Goal: Task Accomplishment & Management: Complete application form

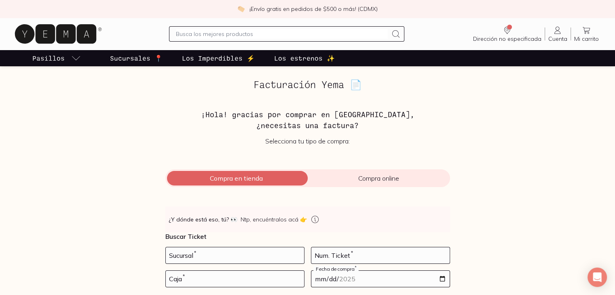
click at [75, 180] on div "Facturación Yema 📄 ¡Hola! gracias por comprar en [GEOGRAPHIC_DATA], ¿necesitas …" at bounding box center [308, 204] width 556 height 250
click at [177, 254] on input "number" at bounding box center [235, 255] width 138 height 16
type input "10002"
click at [383, 259] on input "number" at bounding box center [380, 255] width 138 height 16
type input "78"
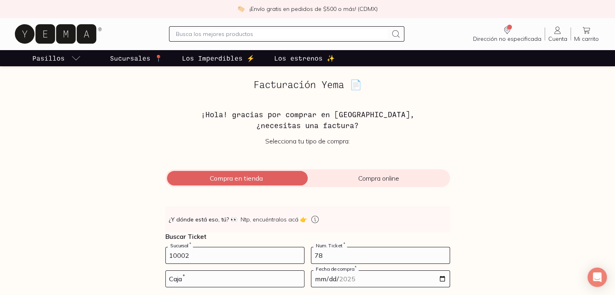
click at [142, 251] on div "Facturación Yema 📄 ¡Hola! gracias por comprar en [GEOGRAPHIC_DATA], ¿necesitas …" at bounding box center [308, 204] width 556 height 250
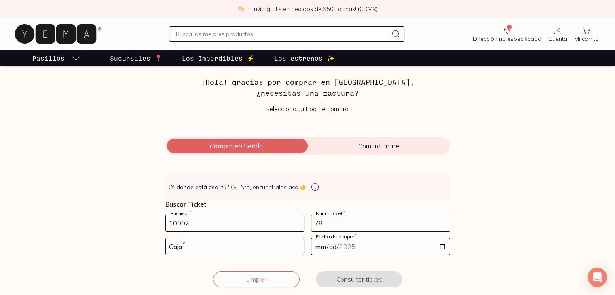
scroll to position [49, 0]
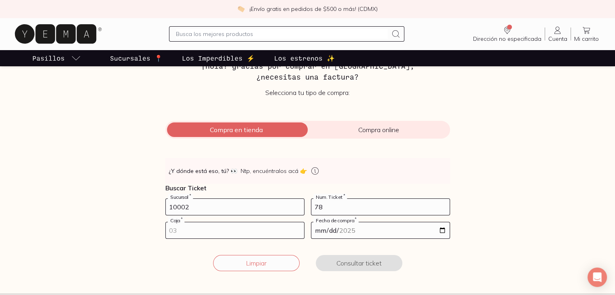
click at [193, 235] on input "number" at bounding box center [235, 230] width 138 height 16
type input "02"
click at [443, 231] on input "date" at bounding box center [380, 230] width 138 height 16
type input "[DATE]"
click at [376, 263] on button "Consultar ticket" at bounding box center [359, 263] width 87 height 16
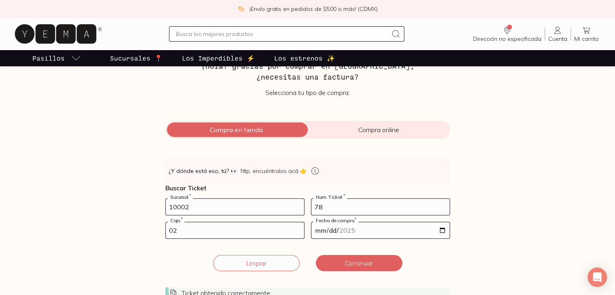
click at [99, 177] on div "Facturación Yema 📄 ¡Hola! gracias por comprar en [GEOGRAPHIC_DATA], ¿necesitas …" at bounding box center [308, 171] width 556 height 281
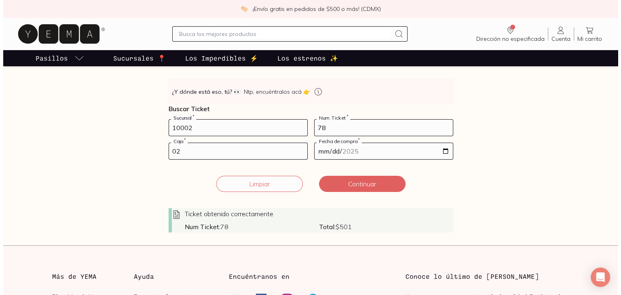
scroll to position [129, 0]
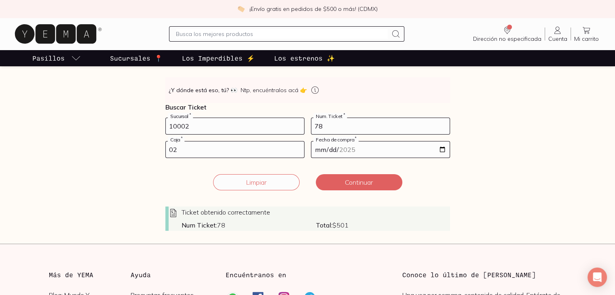
click at [343, 133] on input "78" at bounding box center [380, 126] width 138 height 16
type input "7"
type input "241"
click at [271, 152] on input "02" at bounding box center [235, 150] width 138 height 16
type input "01"
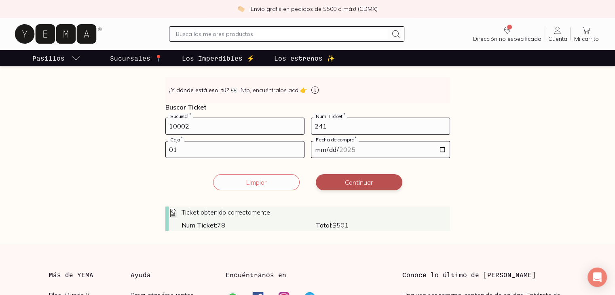
click at [378, 184] on button "Continuar" at bounding box center [359, 182] width 87 height 16
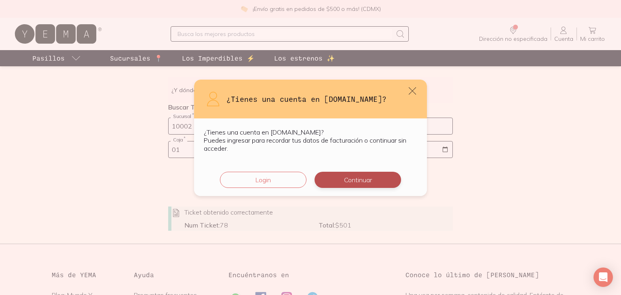
click at [351, 177] on button "Continuar" at bounding box center [358, 180] width 87 height 16
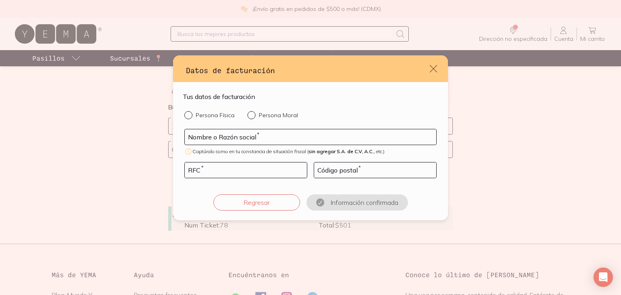
click at [188, 116] on input "Persona Física" at bounding box center [187, 114] width 6 height 6
radio input "true"
click at [224, 139] on input "default" at bounding box center [310, 136] width 251 height 15
type input "[PERSON_NAME]"
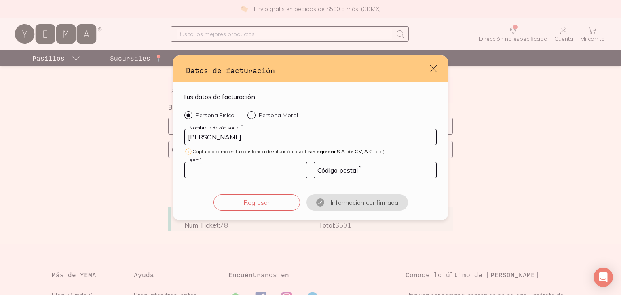
click at [208, 167] on input "default" at bounding box center [246, 170] width 122 height 15
type input "DUVL781003RC7"
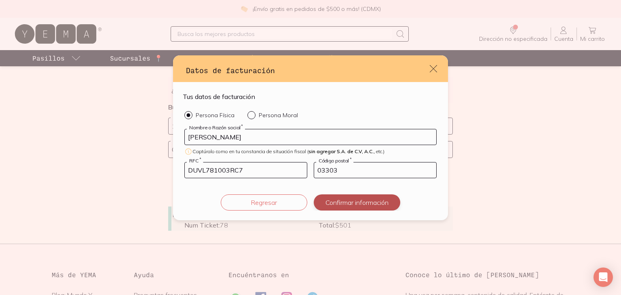
type input "03303"
click at [357, 200] on button "Confirmar información" at bounding box center [357, 202] width 87 height 16
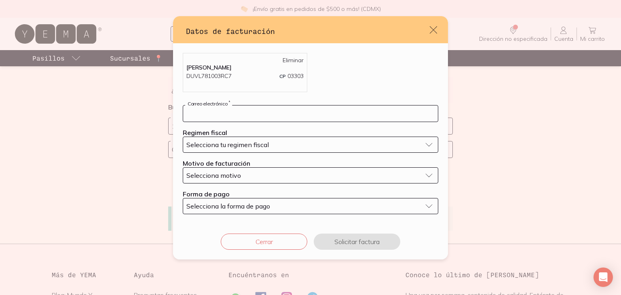
click at [283, 112] on input "default" at bounding box center [310, 114] width 255 height 16
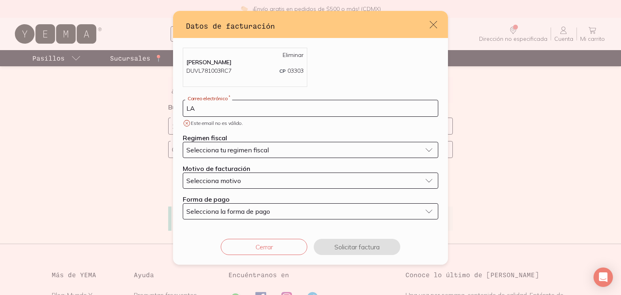
type input "L"
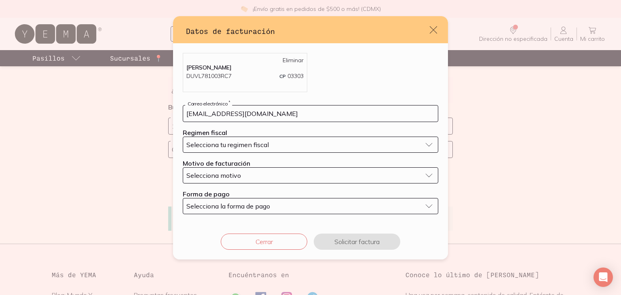
type input "[EMAIL_ADDRESS][DOMAIN_NAME]"
click at [269, 147] on div "Selecciona tu regimen fiscal" at bounding box center [303, 145] width 235 height 8
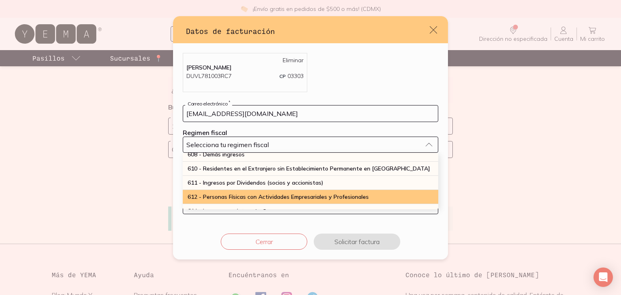
scroll to position [90, 0]
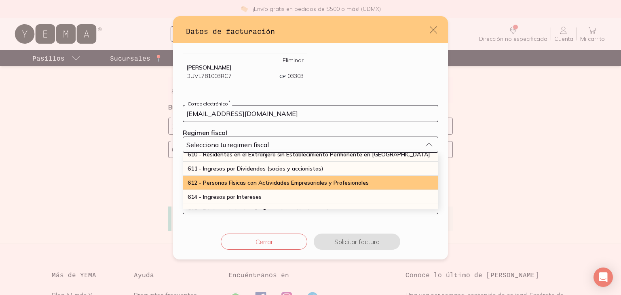
click at [297, 184] on span "612 - Personas Físicas con Actividades Empresariales y Profesionales" at bounding box center [278, 182] width 181 height 7
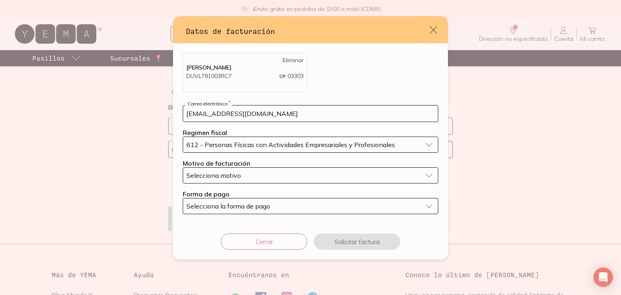
click at [260, 170] on button "Selecciona motivo" at bounding box center [311, 175] width 256 height 16
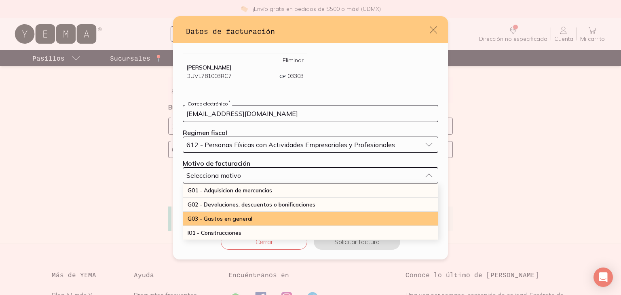
click at [264, 216] on div "G03 - Gastos en general" at bounding box center [311, 219] width 256 height 14
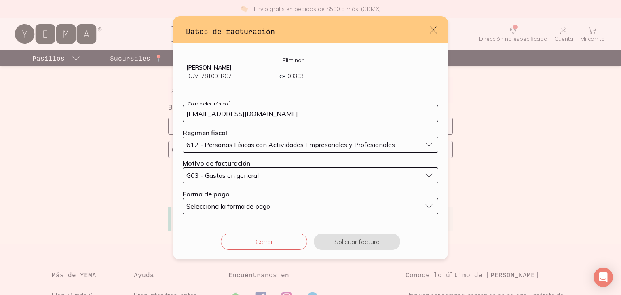
click at [242, 198] on button "Selecciona la forma de pago" at bounding box center [311, 206] width 256 height 16
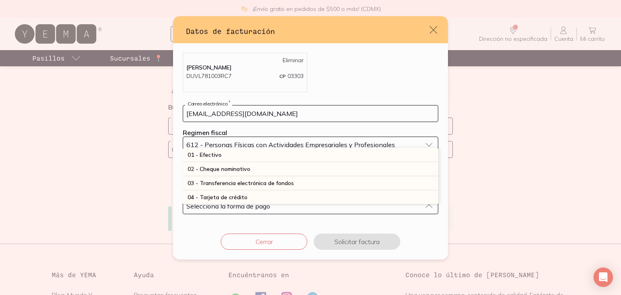
click at [241, 207] on span "Selecciona la forma de pago" at bounding box center [228, 206] width 84 height 8
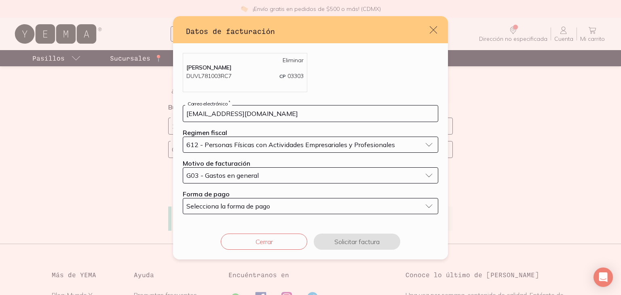
click at [241, 207] on span "Selecciona la forma de pago" at bounding box center [228, 206] width 84 height 8
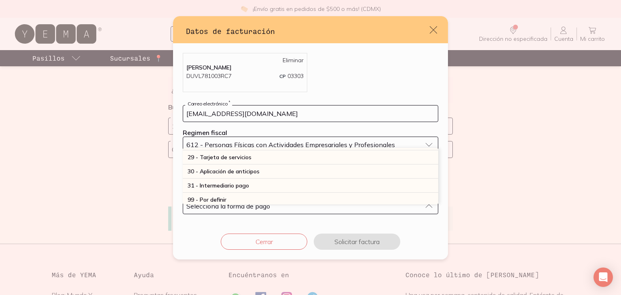
scroll to position [236, 0]
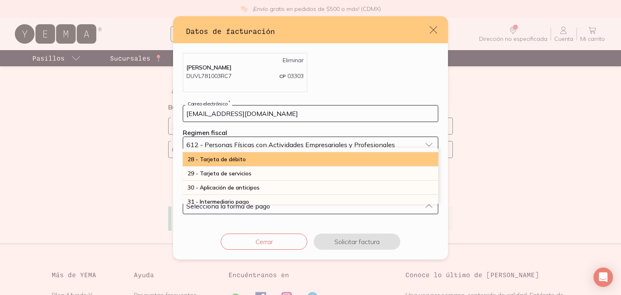
click at [336, 161] on div "28 - Tarjeta de débito" at bounding box center [311, 159] width 256 height 14
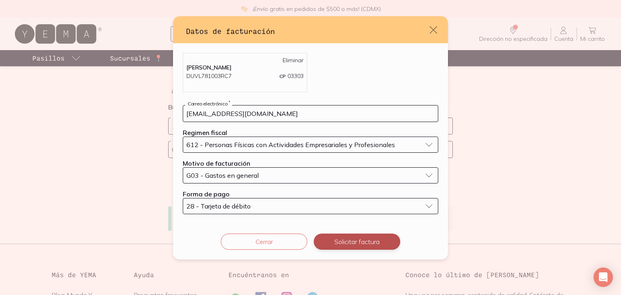
click at [357, 245] on button "Solicitar factura" at bounding box center [357, 242] width 87 height 16
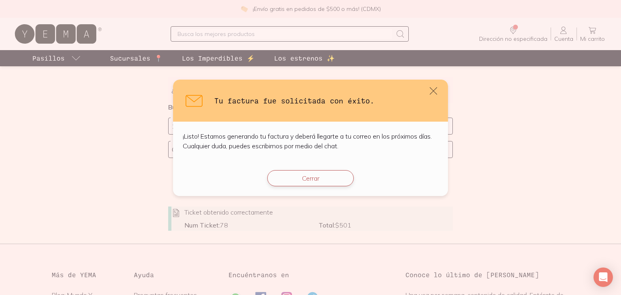
click at [313, 180] on button "Cerrar" at bounding box center [310, 178] width 87 height 16
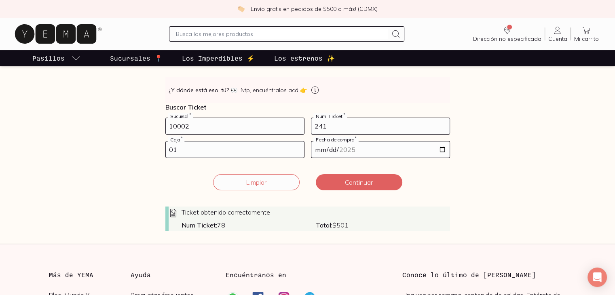
click at [110, 201] on div "Facturación Yema 📄 ¡Hola! gracias por comprar en [GEOGRAPHIC_DATA], ¿necesitas …" at bounding box center [308, 90] width 556 height 281
click at [348, 177] on button "Continuar" at bounding box center [359, 182] width 87 height 16
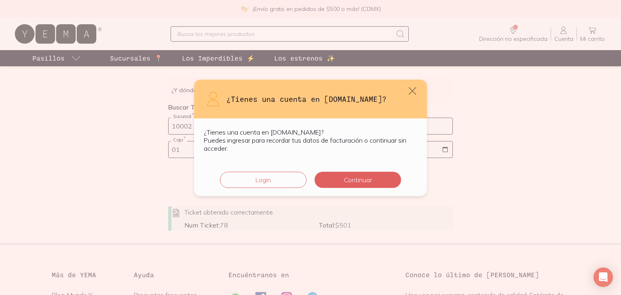
click at [348, 177] on button "Continuar" at bounding box center [358, 180] width 87 height 16
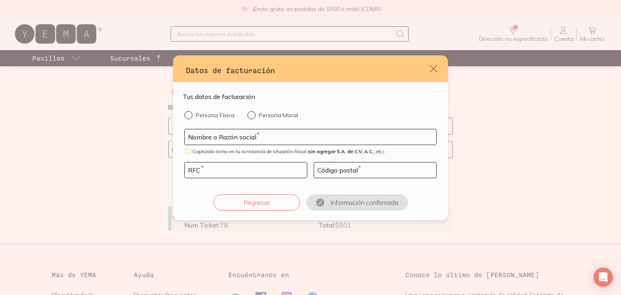
click at [189, 114] on input "Persona Física" at bounding box center [187, 114] width 6 height 6
radio input "true"
click at [212, 134] on input "default" at bounding box center [310, 136] width 251 height 15
type input "[PERSON_NAME]"
click at [204, 172] on input "default" at bounding box center [246, 170] width 122 height 15
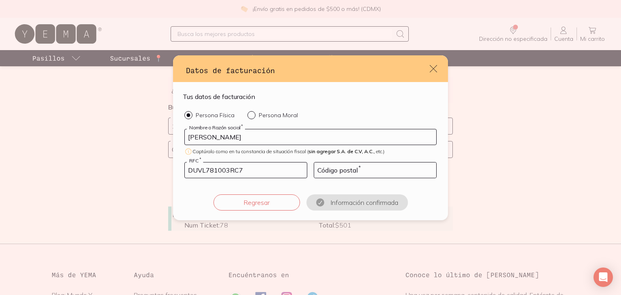
type input "DUVL781003RC7"
click at [368, 167] on input "default" at bounding box center [375, 170] width 122 height 15
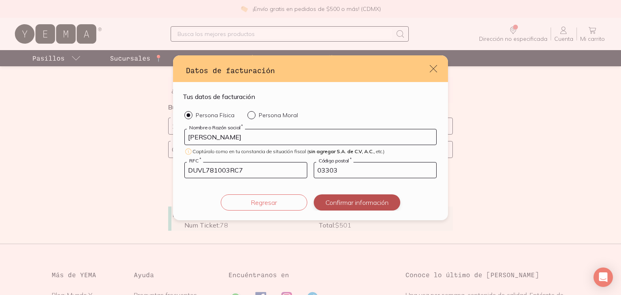
type input "03303"
click at [376, 203] on button "Confirmar información" at bounding box center [357, 202] width 87 height 16
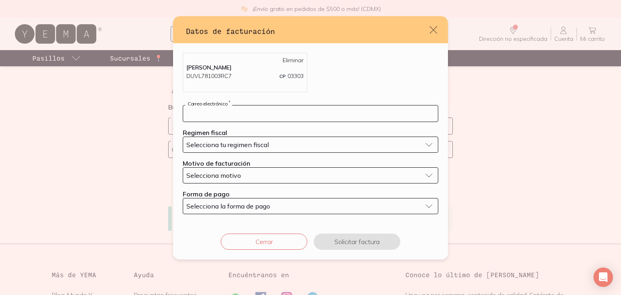
click at [289, 112] on input "default" at bounding box center [310, 114] width 255 height 16
type input "[EMAIL_ADDRESS][DOMAIN_NAME]"
click at [265, 139] on button "Selecciona tu regimen fiscal" at bounding box center [311, 145] width 256 height 16
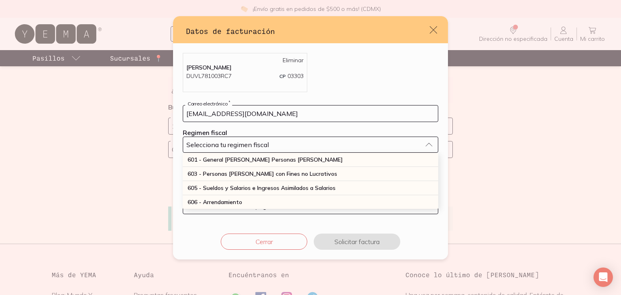
click at [262, 141] on span "Selecciona tu regimen fiscal" at bounding box center [227, 145] width 82 height 8
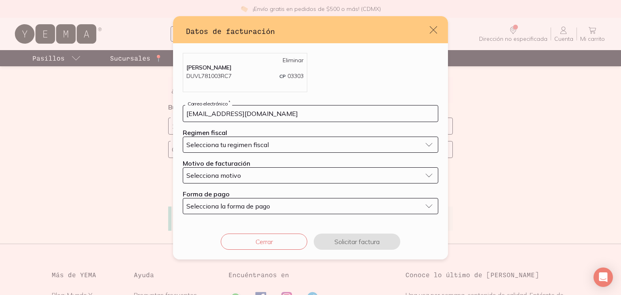
click at [262, 141] on span "Selecciona tu regimen fiscal" at bounding box center [227, 145] width 82 height 8
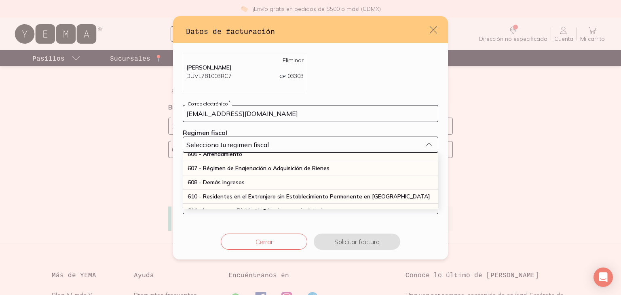
scroll to position [76, 0]
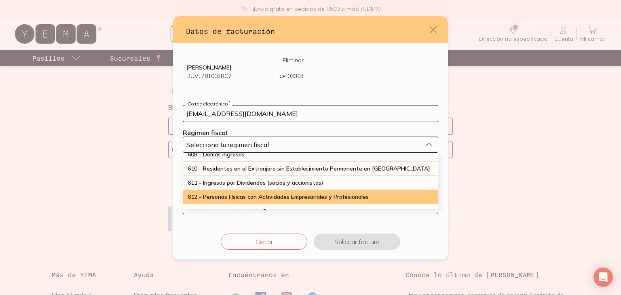
click at [268, 195] on span "612 - Personas Físicas con Actividades Empresariales y Profesionales" at bounding box center [278, 196] width 181 height 7
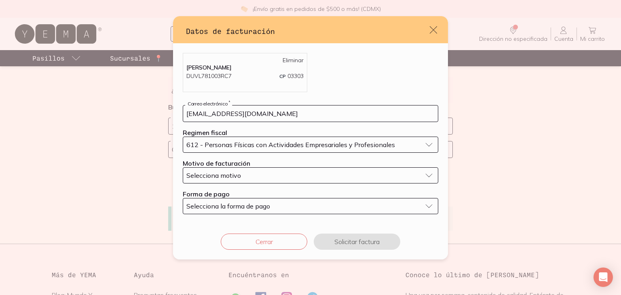
click at [226, 175] on span "Selecciona motivo" at bounding box center [213, 175] width 55 height 8
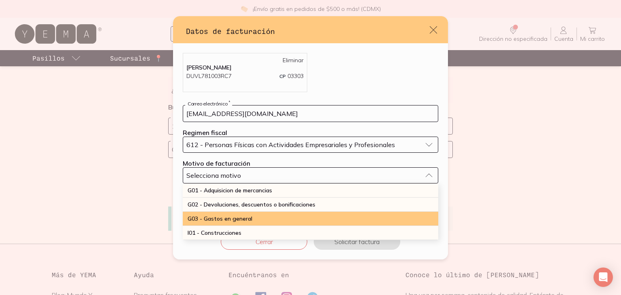
click at [228, 219] on span "G03 - Gastos en general" at bounding box center [220, 218] width 65 height 7
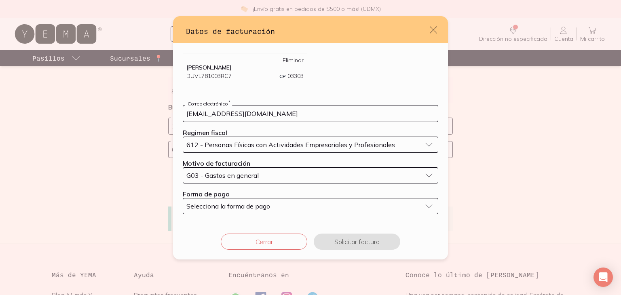
click at [216, 211] on button "Selecciona la forma de pago" at bounding box center [311, 206] width 256 height 16
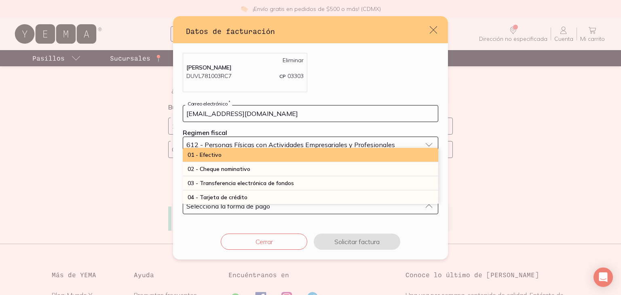
click at [228, 155] on div "01 - Efectivo" at bounding box center [311, 155] width 256 height 14
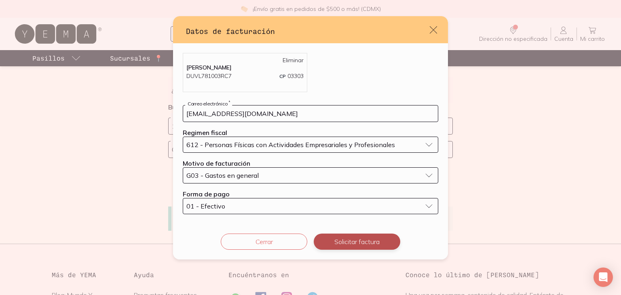
click at [355, 240] on button "Solicitar factura" at bounding box center [357, 242] width 87 height 16
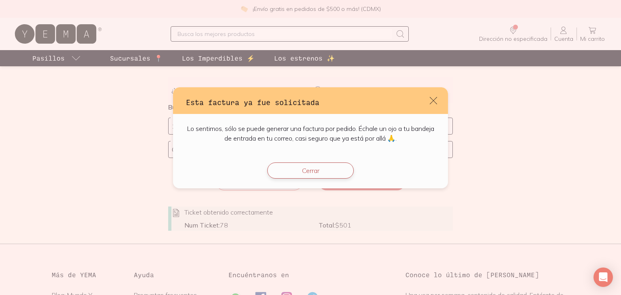
click at [296, 167] on button "Cerrar" at bounding box center [310, 171] width 87 height 16
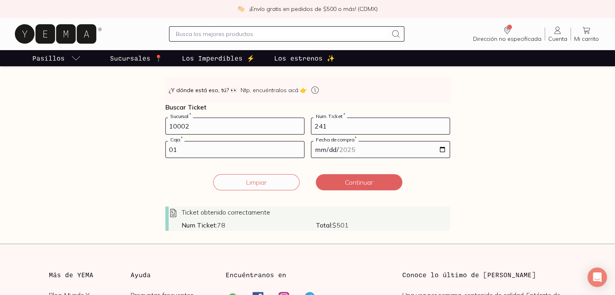
click at [342, 129] on input "241" at bounding box center [380, 126] width 138 height 16
type input "2"
type input "78"
click at [235, 154] on input "01" at bounding box center [235, 150] width 138 height 16
type input "02"
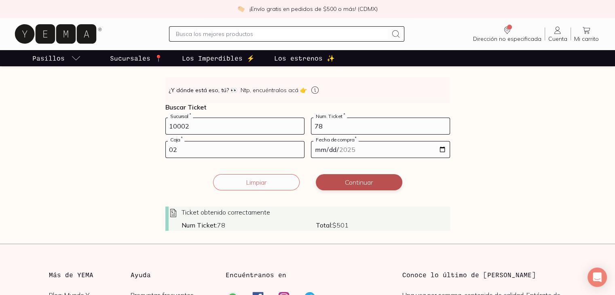
click at [375, 182] on button "Continuar" at bounding box center [359, 182] width 87 height 16
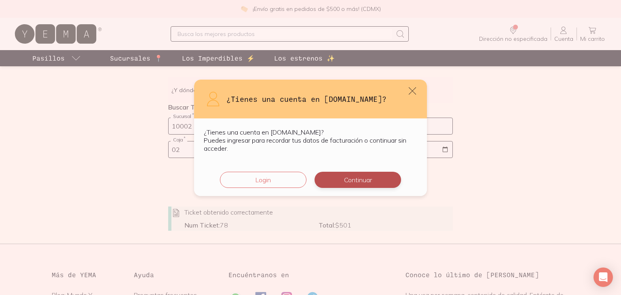
click at [371, 180] on button "Continuar" at bounding box center [358, 180] width 87 height 16
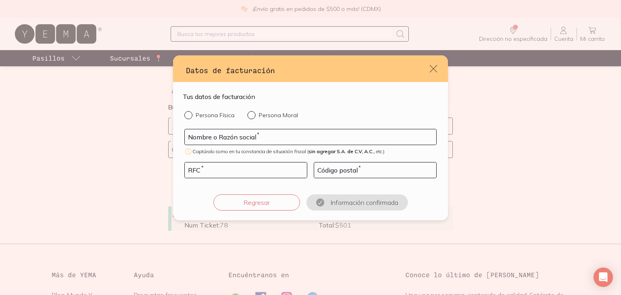
click at [187, 113] on input "Persona Física" at bounding box center [187, 114] width 6 height 6
radio input "true"
click at [214, 135] on input "default" at bounding box center [310, 136] width 251 height 15
type input "[PERSON_NAME]"
type input "DUVL781003RC7"
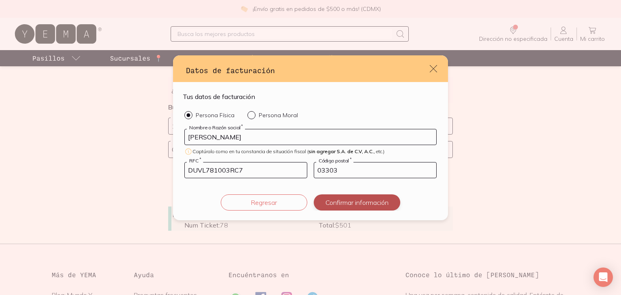
type input "03303"
click at [358, 203] on button "Confirmar información" at bounding box center [357, 202] width 87 height 16
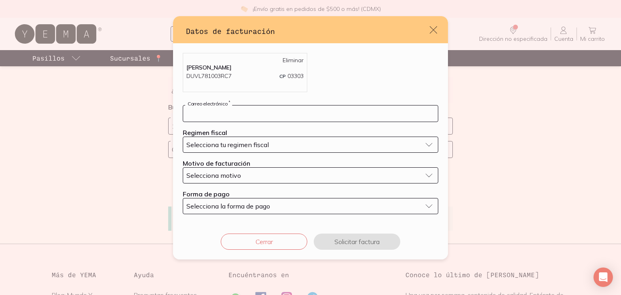
click at [294, 112] on input "default" at bounding box center [310, 114] width 255 height 16
type input "[EMAIL_ADDRESS][DOMAIN_NAME]"
click at [266, 146] on span "Selecciona tu regimen fiscal" at bounding box center [227, 145] width 82 height 8
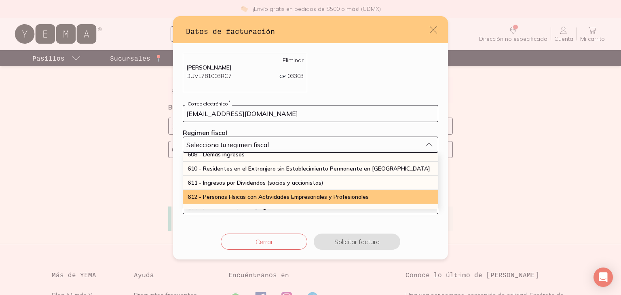
click at [276, 195] on span "612 - Personas Físicas con Actividades Empresariales y Profesionales" at bounding box center [278, 196] width 181 height 7
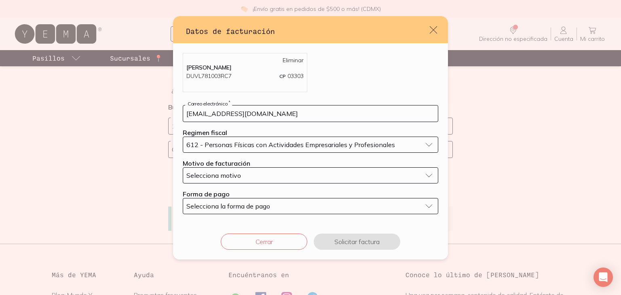
click at [264, 177] on div "Selecciona motivo" at bounding box center [303, 175] width 235 height 8
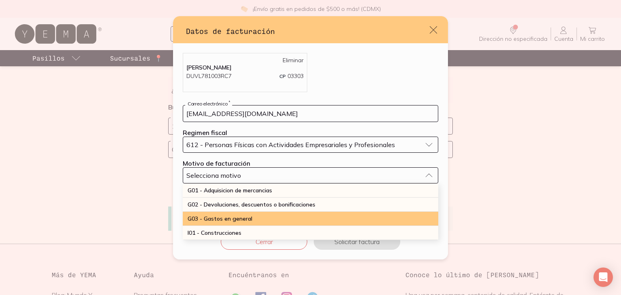
click at [254, 220] on div "G03 - Gastos en general" at bounding box center [311, 219] width 256 height 14
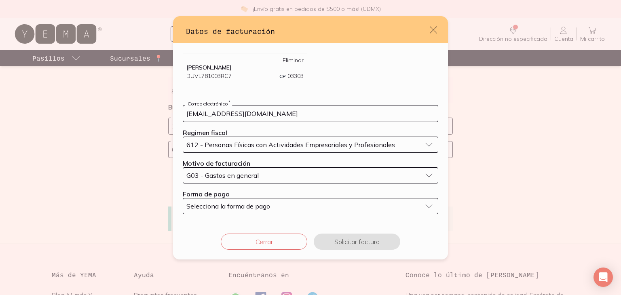
click at [243, 211] on button "Selecciona la forma de pago" at bounding box center [311, 206] width 256 height 16
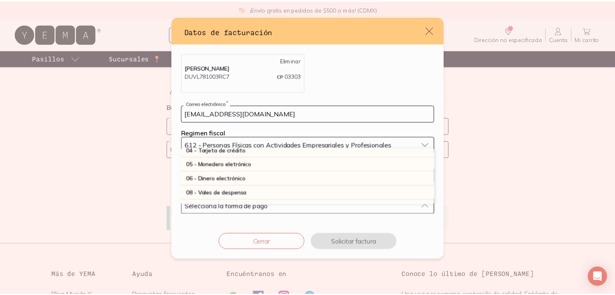
scroll to position [0, 0]
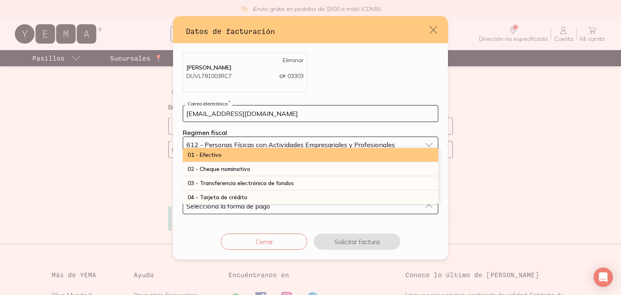
click at [390, 156] on div "01 - Efectivo" at bounding box center [311, 155] width 256 height 14
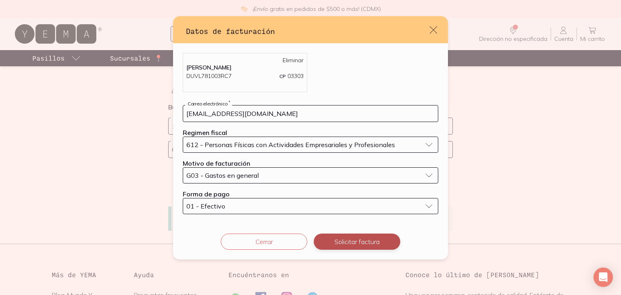
click at [370, 241] on button "Solicitar factura" at bounding box center [357, 242] width 87 height 16
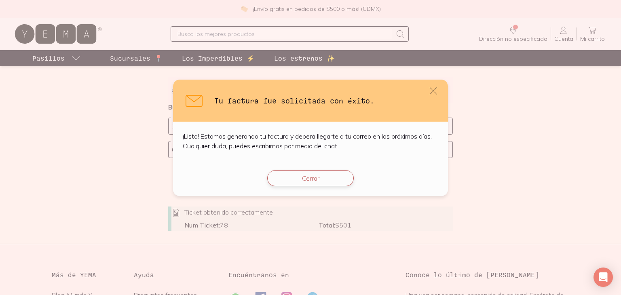
click at [292, 179] on button "Cerrar" at bounding box center [310, 178] width 87 height 16
